Goal: Find specific page/section: Find specific page/section

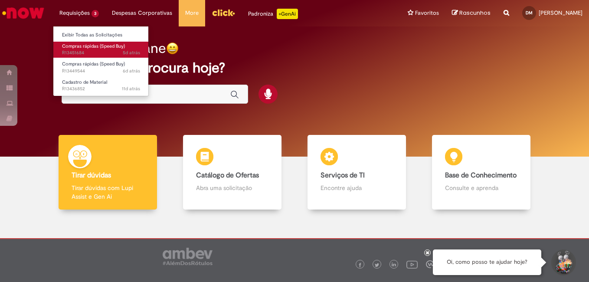
click at [69, 48] on span "Compras rápidas (Speed Buy)" at bounding box center [93, 46] width 63 height 7
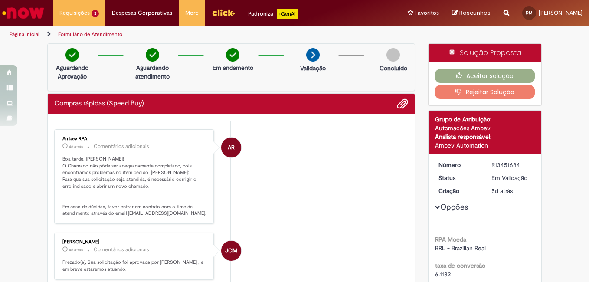
scroll to position [43, 0]
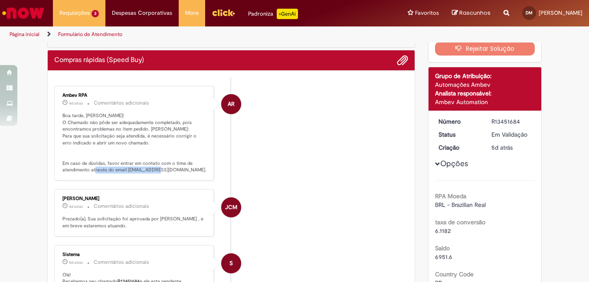
drag, startPoint x: 123, startPoint y: 170, endPoint x: 191, endPoint y: 170, distance: 68.1
click at [191, 170] on p "Boa tarde, [PERSON_NAME]! O Chamado não pôde ser adequadamente completado, pois…" at bounding box center [134, 142] width 145 height 61
drag, startPoint x: 191, startPoint y: 170, endPoint x: 123, endPoint y: 170, distance: 68.1
click at [123, 170] on p "Boa tarde, [PERSON_NAME]! O Chamado não pôde ser adequadamente completado, pois…" at bounding box center [134, 142] width 145 height 61
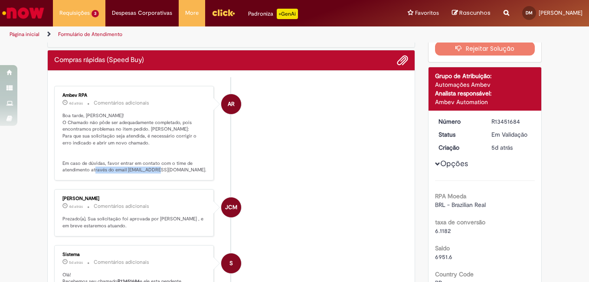
click at [123, 170] on p "Boa tarde, [PERSON_NAME]! O Chamado não pôde ser adequadamente completado, pois…" at bounding box center [134, 142] width 145 height 61
drag, startPoint x: 123, startPoint y: 170, endPoint x: 191, endPoint y: 168, distance: 68.6
click at [191, 168] on p "Boa tarde, [PERSON_NAME]! O Chamado não pôde ser adequadamente completado, pois…" at bounding box center [134, 142] width 145 height 61
drag, startPoint x: 123, startPoint y: 171, endPoint x: 192, endPoint y: 172, distance: 68.6
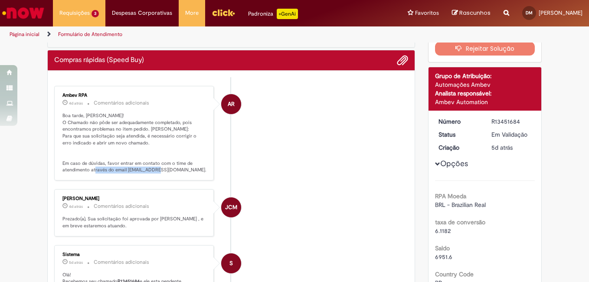
click at [192, 172] on p "Boa tarde, [PERSON_NAME]! O Chamado não pôde ser adequadamente completado, pois…" at bounding box center [134, 142] width 145 height 61
copy p "[EMAIL_ADDRESS][DOMAIN_NAME]"
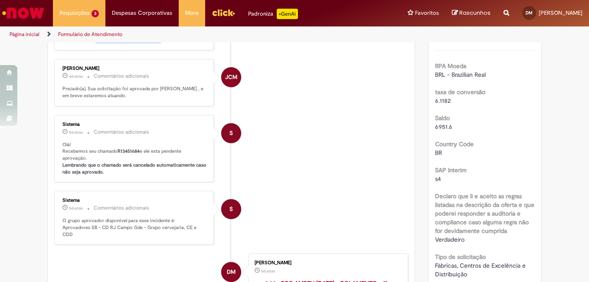
scroll to position [87, 0]
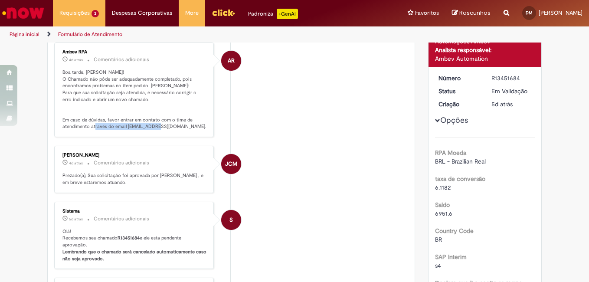
drag, startPoint x: 488, startPoint y: 76, endPoint x: 517, endPoint y: 79, distance: 28.8
click at [517, 79] on div "R13451684" at bounding box center [512, 78] width 40 height 9
drag, startPoint x: 517, startPoint y: 79, endPoint x: 495, endPoint y: 80, distance: 21.7
click at [495, 80] on div "R13451684" at bounding box center [512, 78] width 40 height 9
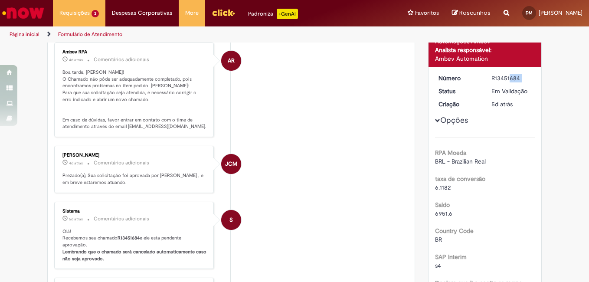
click at [495, 80] on div "R13451684" at bounding box center [512, 78] width 40 height 9
click at [487, 77] on dd "R13451684" at bounding box center [511, 78] width 53 height 9
copy div "R13451684"
